Goal: Task Accomplishment & Management: Manage account settings

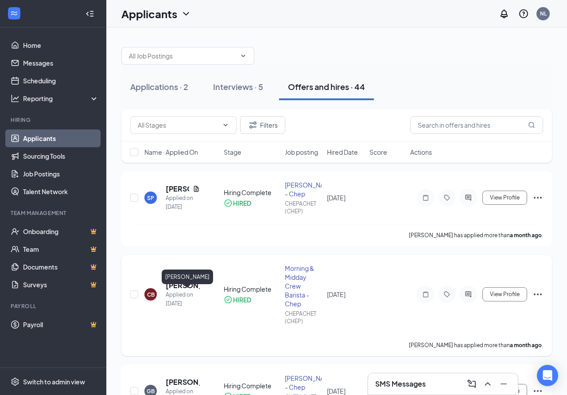
click at [178, 290] on h5 "[PERSON_NAME]" at bounding box center [183, 285] width 34 height 10
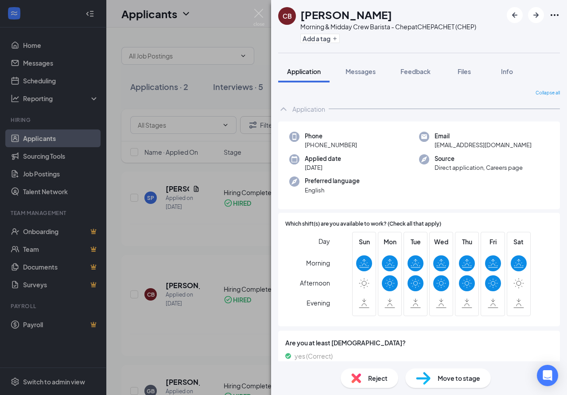
click at [201, 264] on div "[PERSON_NAME] Morning & Midday Crew Barista - Chep at [GEOGRAPHIC_DATA] (CHEP) …" at bounding box center [283, 197] width 567 height 395
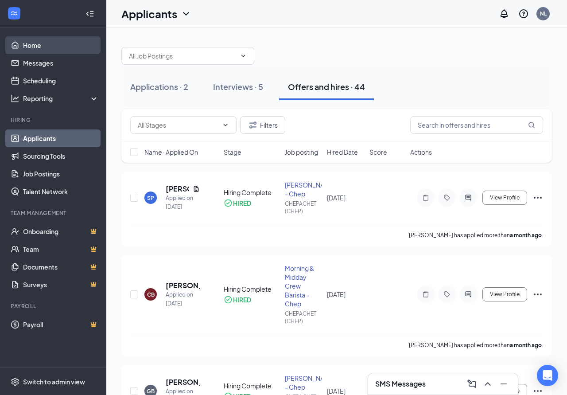
click at [40, 49] on link "Home" at bounding box center [61, 45] width 76 height 18
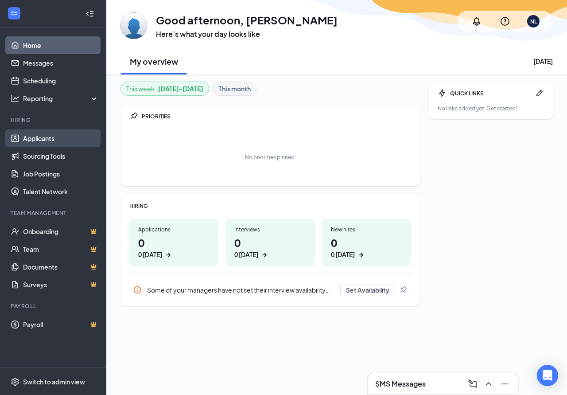
click at [44, 136] on link "Applicants" at bounding box center [61, 138] width 76 height 18
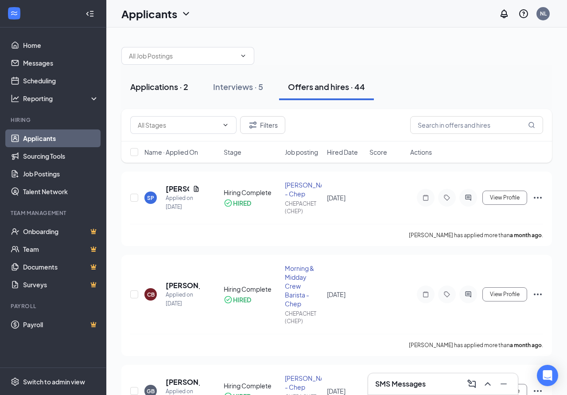
click at [162, 84] on div "Applications · 2" at bounding box center [159, 86] width 58 height 11
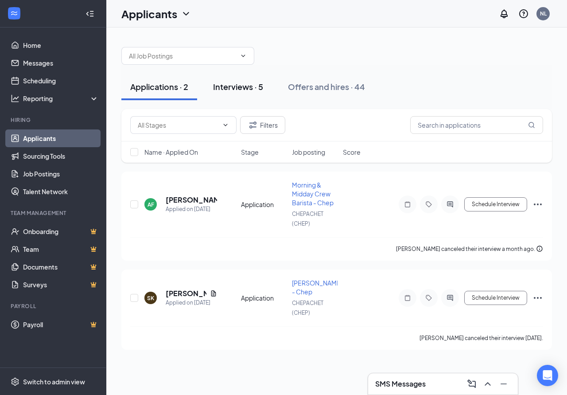
click at [243, 94] on button "Interviews · 5" at bounding box center [238, 87] width 68 height 27
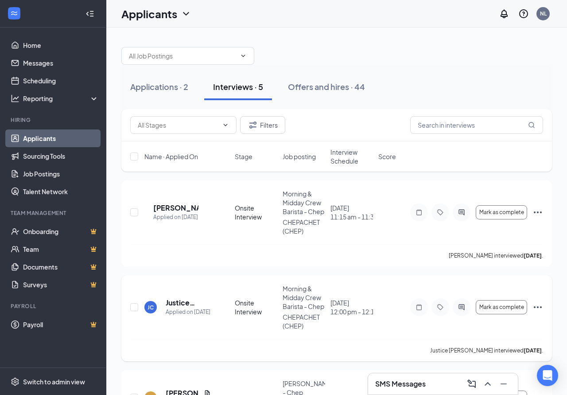
scroll to position [136, 0]
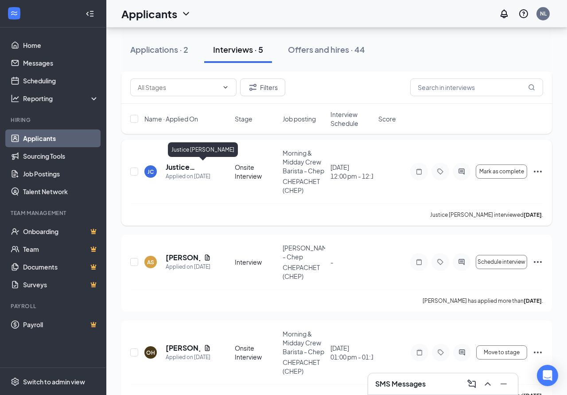
click at [197, 169] on h5 "Justice [PERSON_NAME]" at bounding box center [188, 167] width 45 height 10
